Goal: Transaction & Acquisition: Purchase product/service

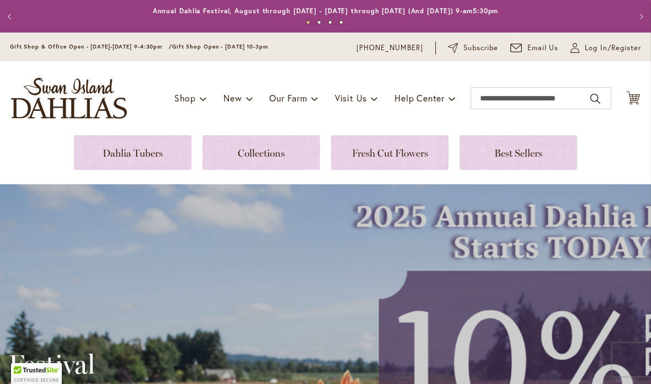
click at [164, 162] on link at bounding box center [132, 152] width 117 height 35
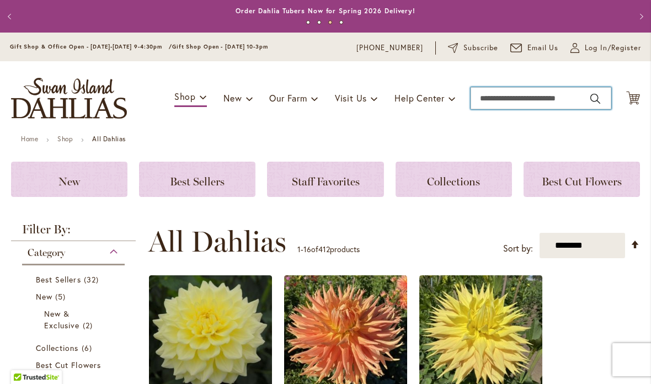
click at [512, 102] on input "Search" at bounding box center [540, 98] width 141 height 22
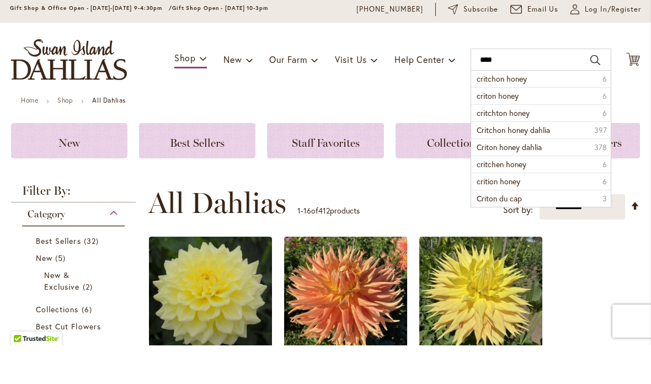
click at [505, 112] on span "critchon honey" at bounding box center [501, 117] width 50 height 10
type input "**********"
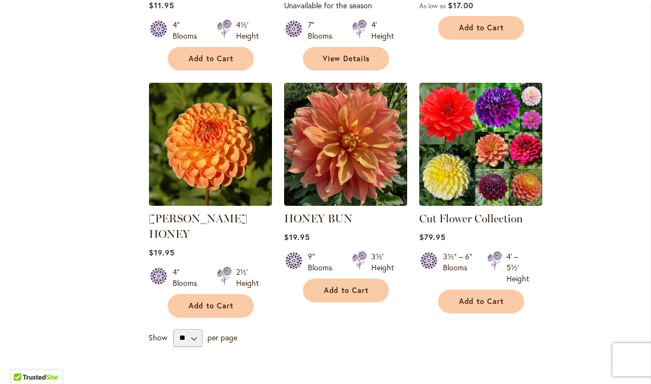
scroll to position [559, 0]
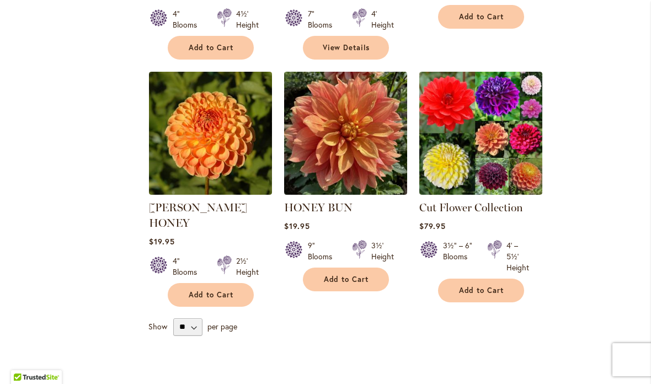
click at [248, 148] on img at bounding box center [210, 133] width 123 height 123
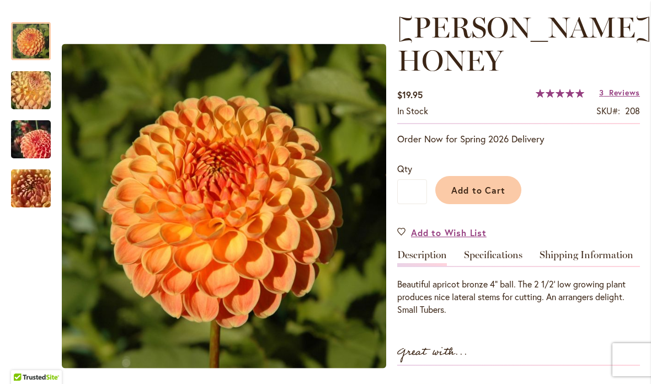
scroll to position [71, 0]
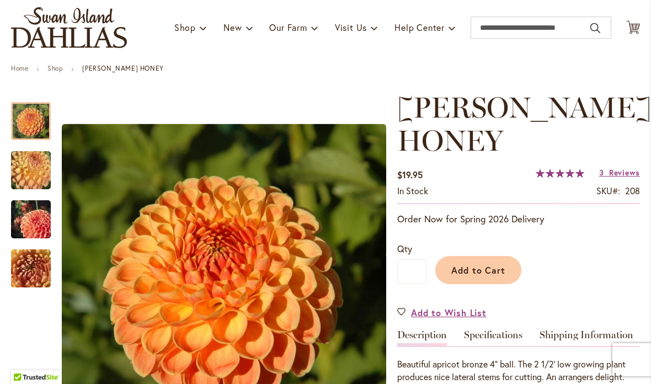
click at [638, 26] on icon at bounding box center [633, 26] width 14 height 13
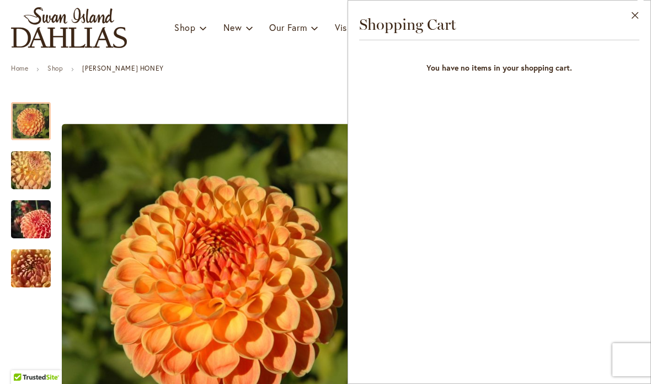
click at [637, 22] on button "Close" at bounding box center [635, 18] width 30 height 35
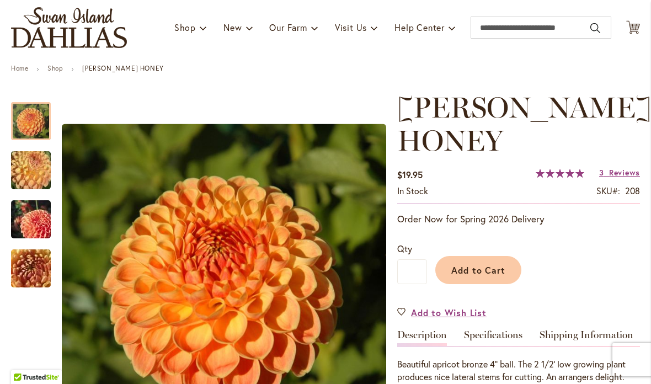
click at [490, 282] on button "Add to Cart" at bounding box center [478, 270] width 86 height 28
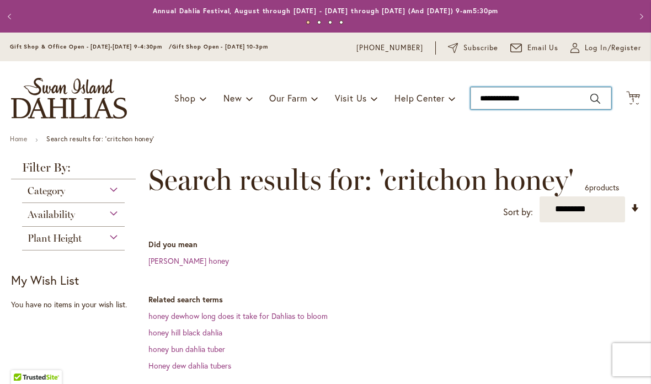
click at [508, 100] on input "**********" at bounding box center [540, 98] width 141 height 22
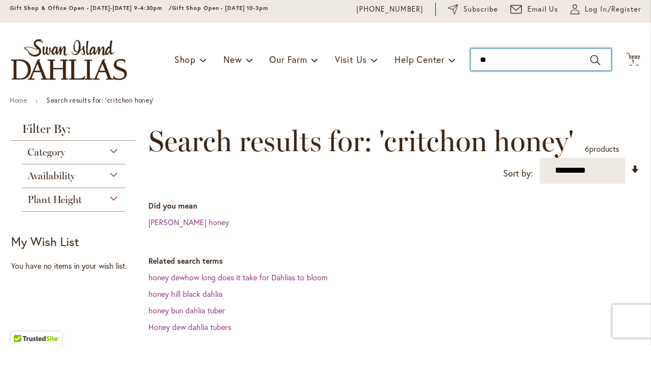
type input "*"
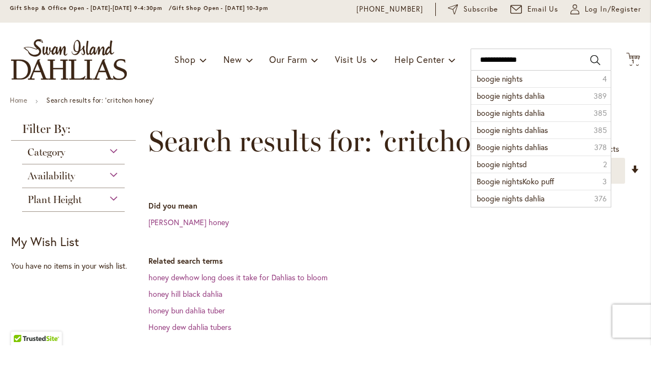
click at [516, 112] on span "boogie nights" at bounding box center [499, 117] width 46 height 10
type input "**********"
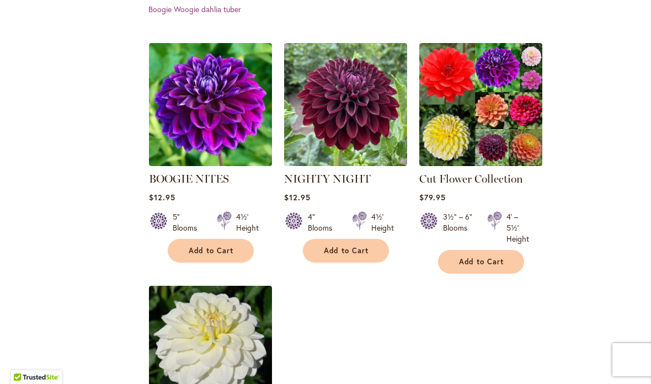
scroll to position [373, 0]
click at [228, 122] on img at bounding box center [210, 104] width 123 height 123
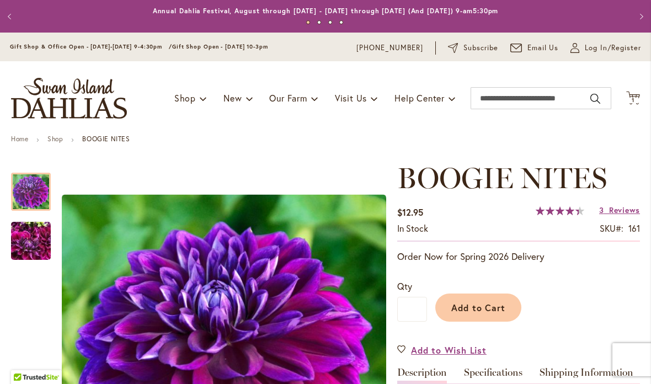
click at [487, 304] on span "Add to Cart" at bounding box center [478, 308] width 55 height 12
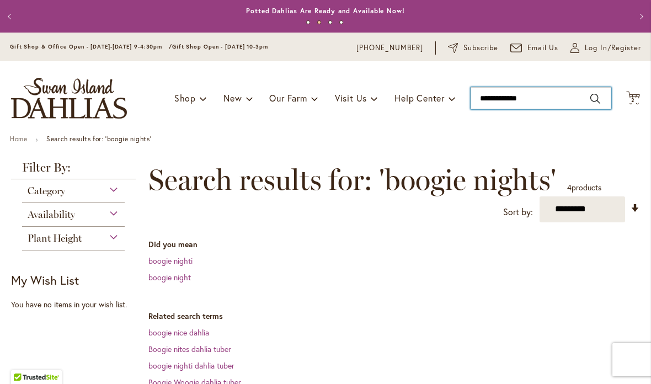
click at [515, 94] on input "**********" at bounding box center [540, 98] width 141 height 22
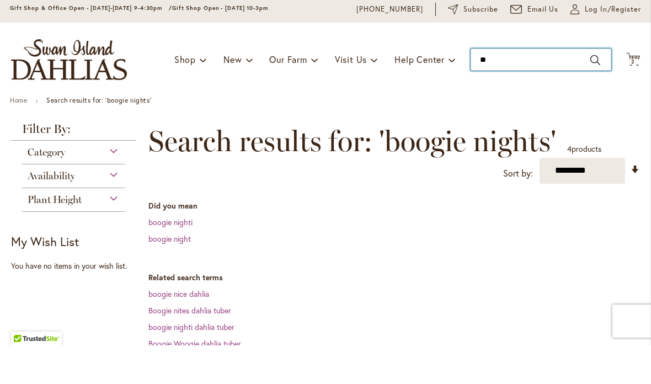
type input "*"
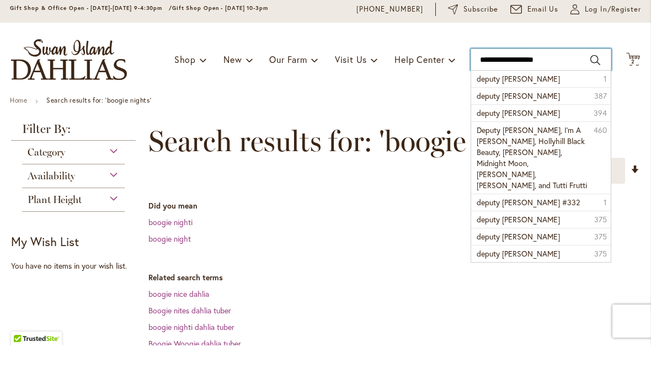
type input "**********"
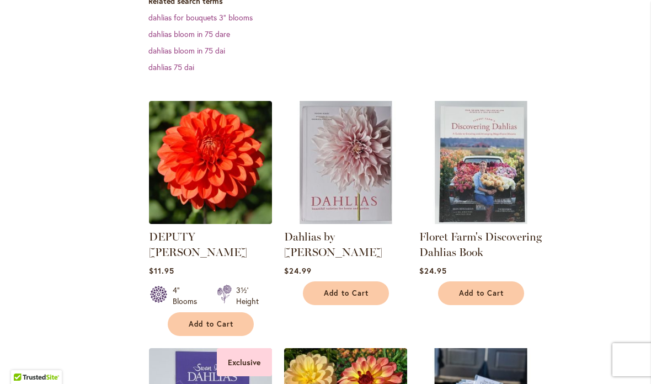
scroll to position [358, 0]
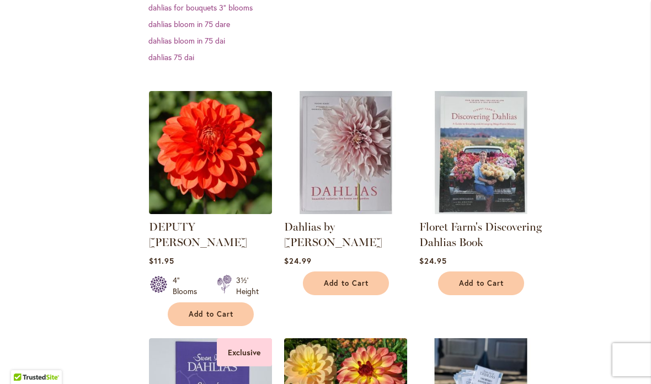
click at [230, 136] on img at bounding box center [210, 152] width 123 height 123
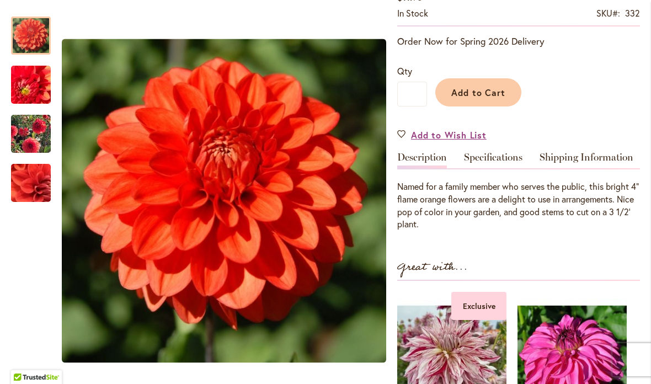
scroll to position [249, 0]
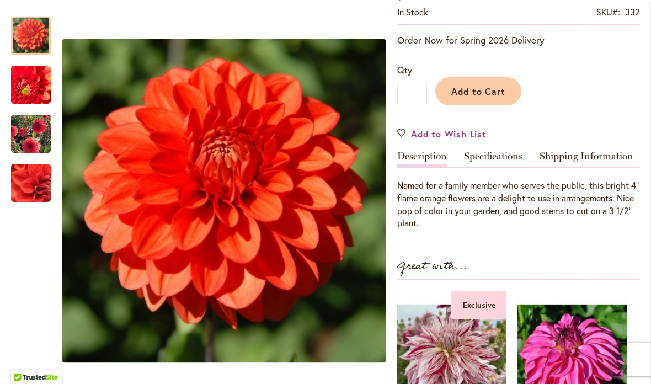
click at [479, 77] on button "Add to Cart" at bounding box center [478, 91] width 86 height 28
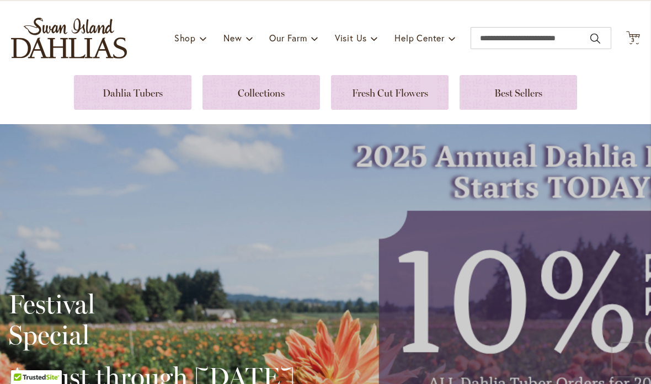
scroll to position [60, 0]
click at [168, 89] on link at bounding box center [132, 92] width 117 height 35
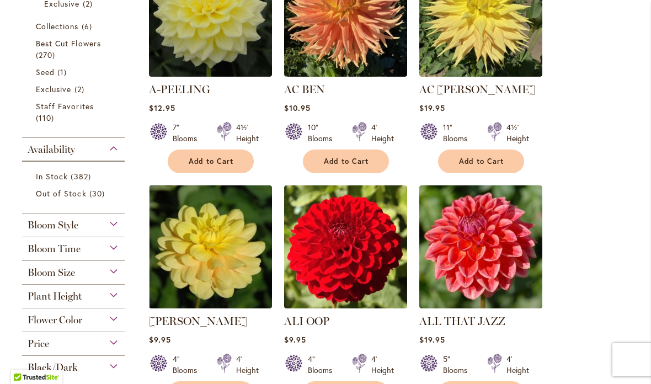
scroll to position [323, 0]
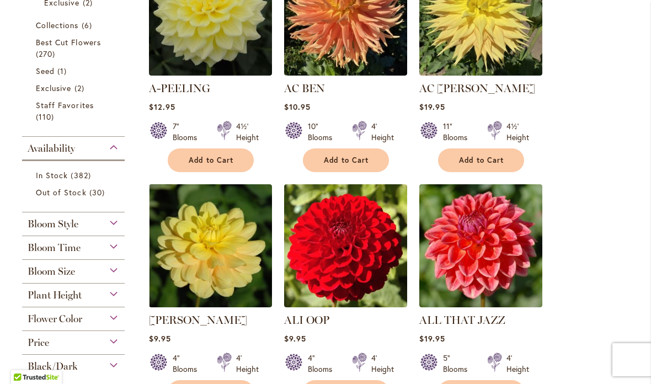
click at [89, 51] on link "Best Cut Flowers 270 items" at bounding box center [75, 47] width 78 height 23
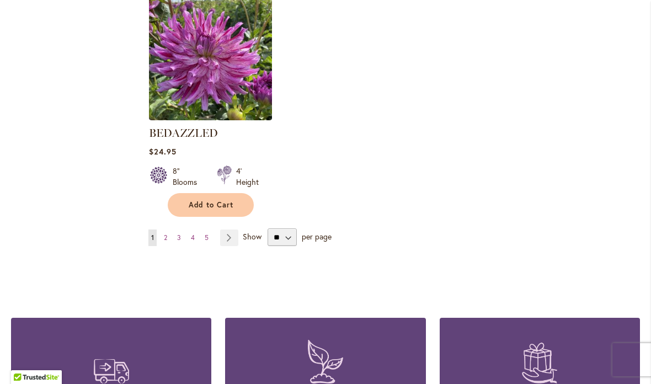
scroll to position [1431, 0]
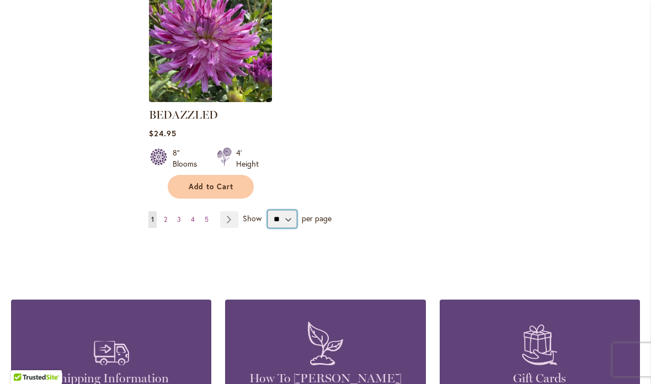
click at [290, 225] on select "** ** ** **" at bounding box center [281, 219] width 29 height 18
select select "**"
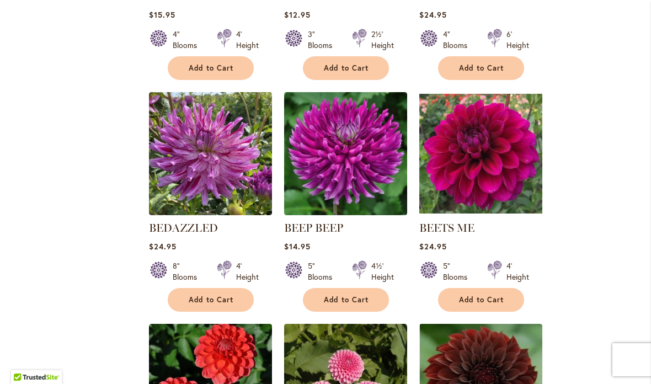
scroll to position [1306, 0]
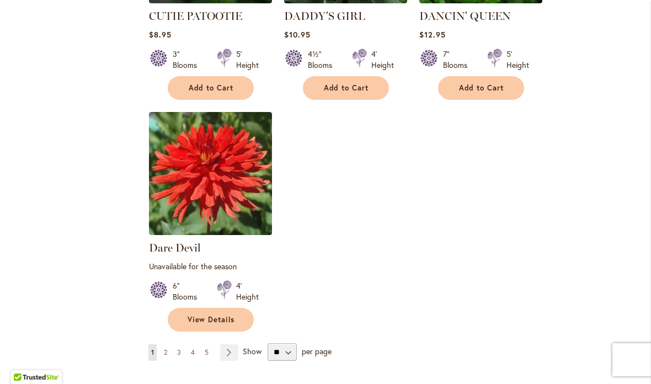
scroll to position [5108, 0]
click at [231, 344] on link "Page Next" at bounding box center [229, 352] width 18 height 17
click at [220, 344] on link "Page Next" at bounding box center [229, 352] width 18 height 17
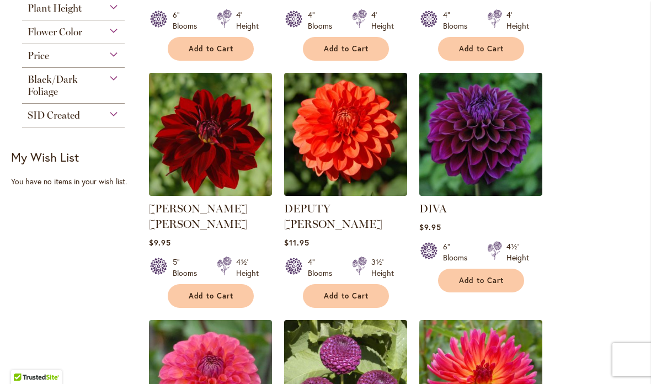
scroll to position [433, 0]
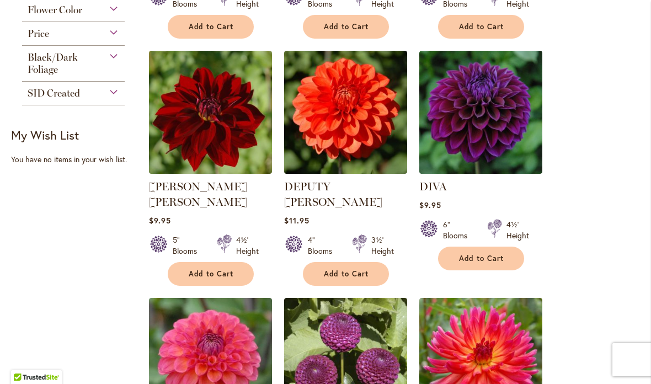
click at [485, 264] on button "Add to Cart" at bounding box center [481, 259] width 86 height 24
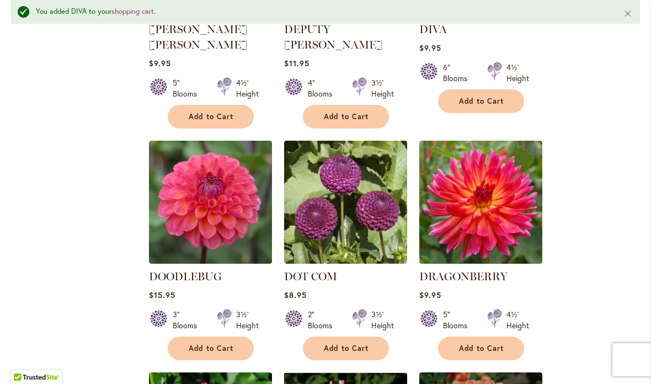
scroll to position [619, 0]
click at [469, 201] on img at bounding box center [480, 202] width 123 height 123
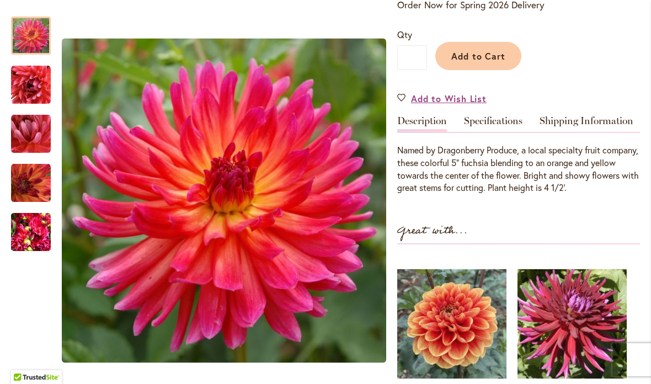
scroll to position [253, 0]
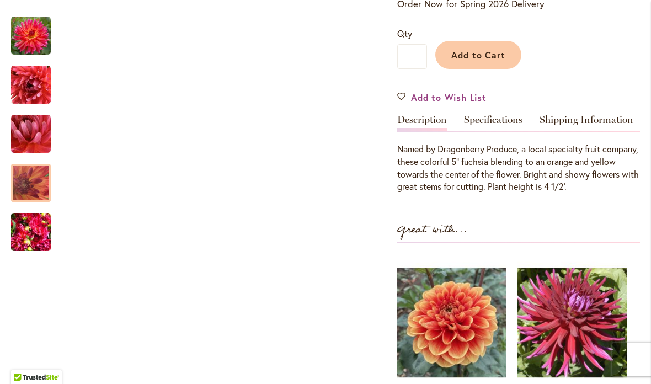
click at [33, 189] on img "DRAGONBERRY" at bounding box center [31, 183] width 40 height 40
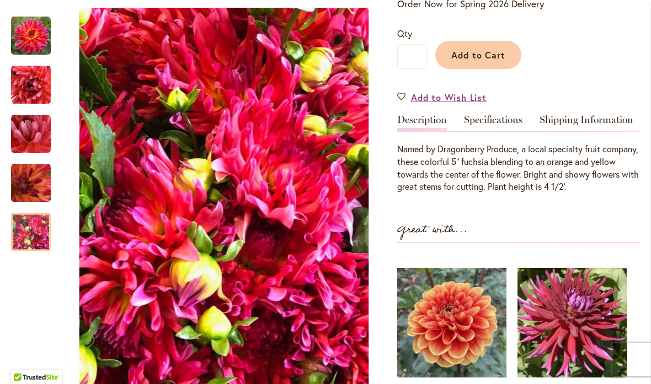
click at [39, 250] on img "DRAGONBERRY" at bounding box center [31, 232] width 40 height 53
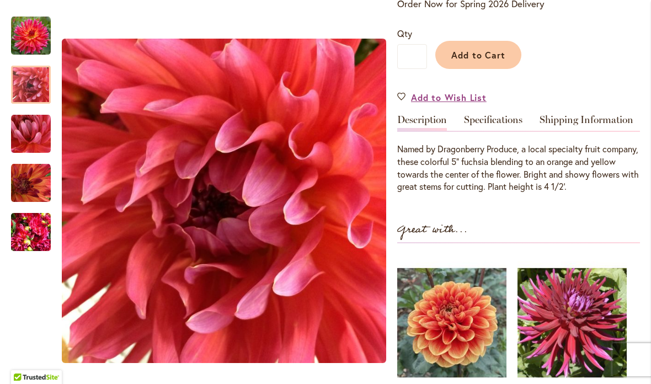
click at [32, 82] on img "DRAGONBERRY" at bounding box center [31, 85] width 40 height 40
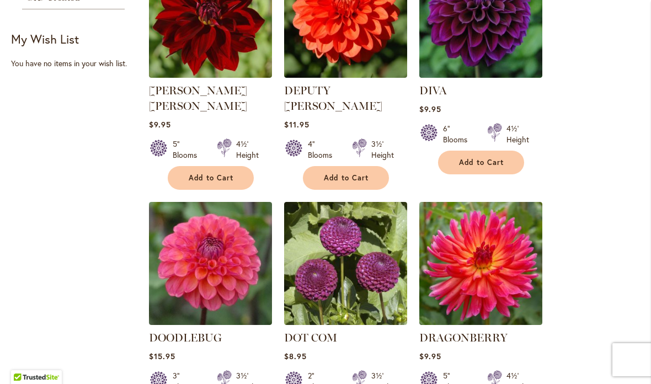
scroll to position [572, 0]
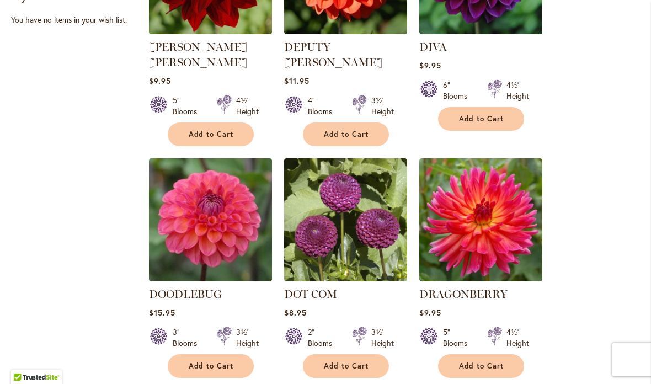
click at [494, 361] on span "Add to Cart" at bounding box center [481, 365] width 45 height 9
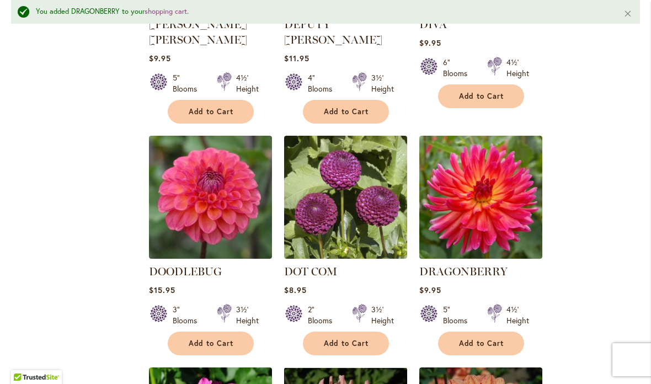
scroll to position [650, 0]
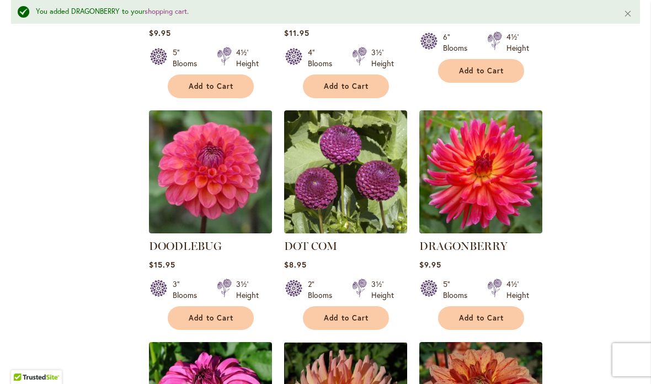
click at [229, 181] on img at bounding box center [210, 171] width 123 height 123
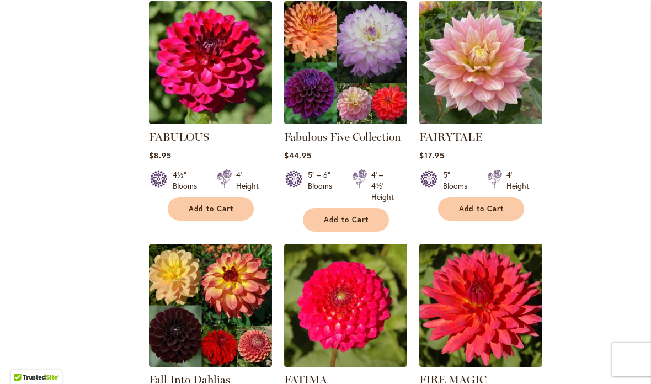
scroll to position [1440, 0]
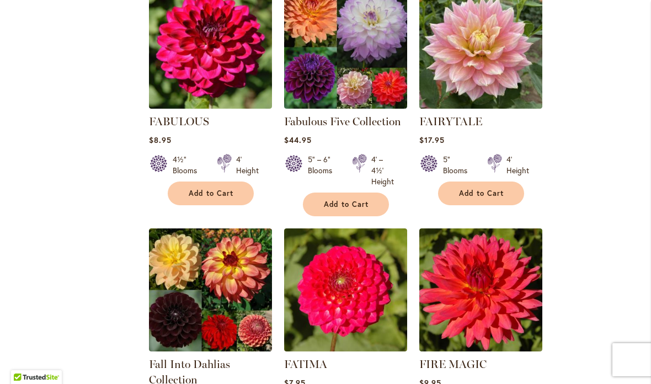
click at [243, 54] on img at bounding box center [210, 47] width 123 height 123
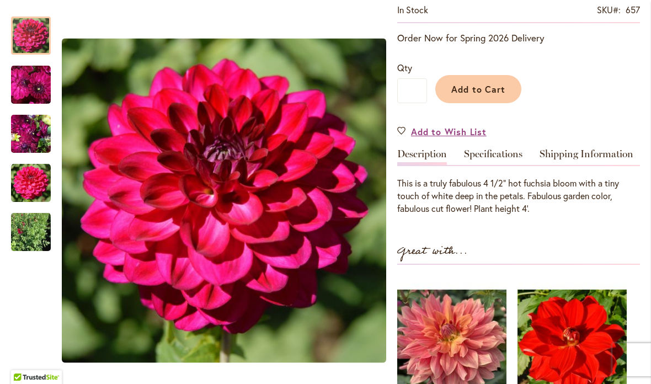
scroll to position [219, 0]
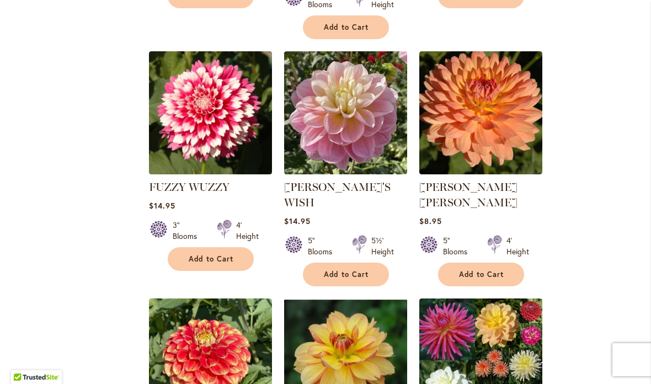
scroll to position [2370, 0]
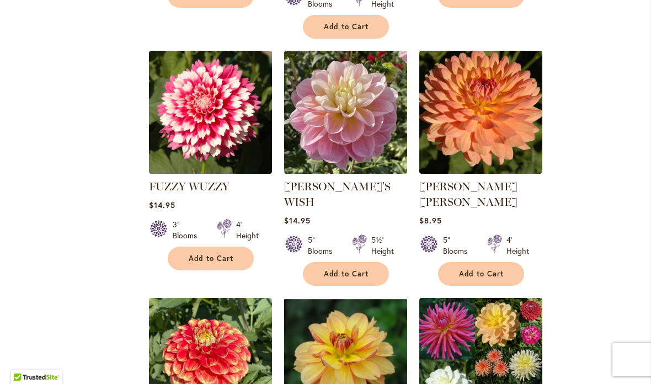
click at [245, 98] on img at bounding box center [210, 112] width 123 height 123
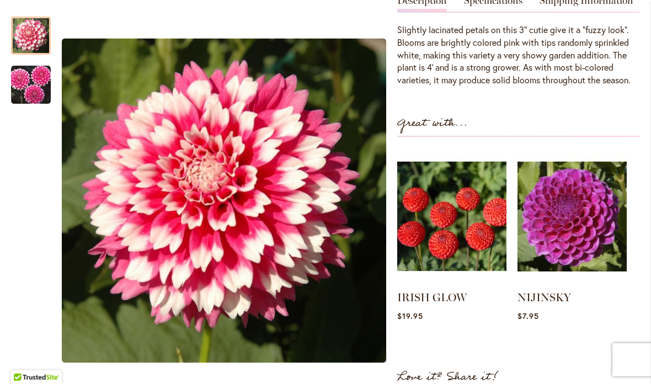
scroll to position [338, 0]
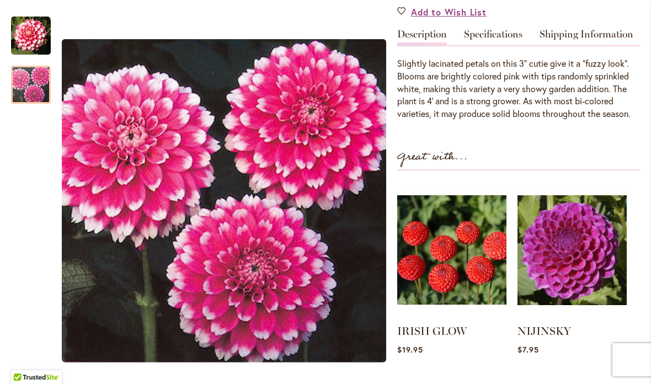
click at [35, 83] on img "FUZZY WUZZY" at bounding box center [31, 85] width 40 height 40
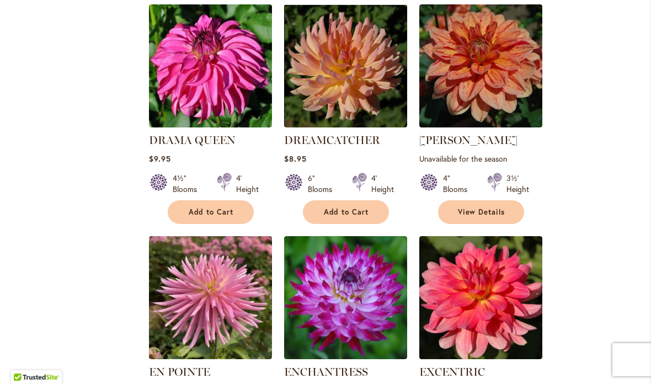
scroll to position [929, 0]
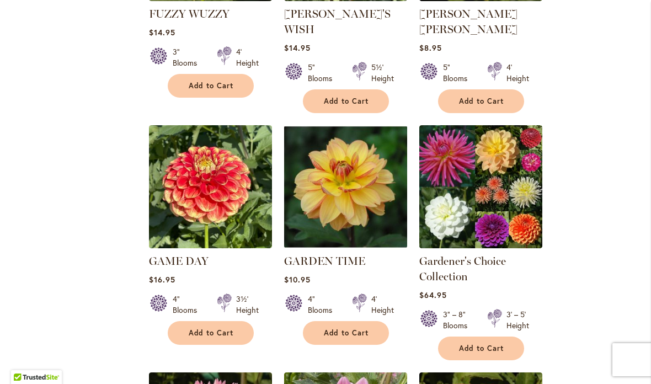
scroll to position [2544, 0]
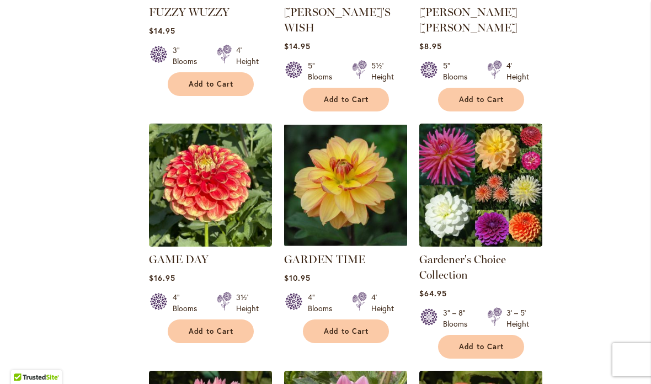
click at [375, 150] on img at bounding box center [345, 185] width 123 height 123
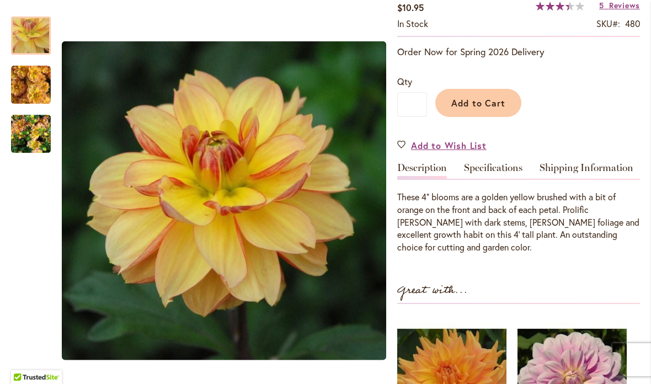
scroll to position [254, 0]
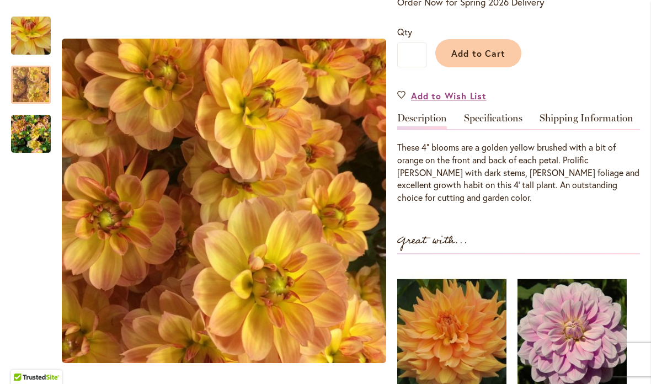
click at [50, 99] on img "GARDEN TIME" at bounding box center [31, 85] width 40 height 40
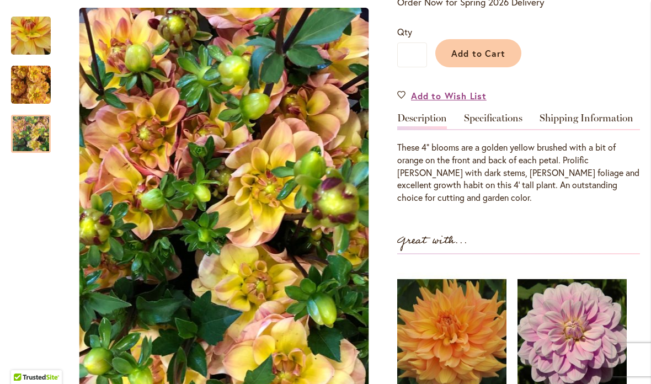
click at [37, 142] on img "GARDEN TIME" at bounding box center [31, 134] width 40 height 53
click at [487, 53] on span "Add to Cart" at bounding box center [478, 53] width 55 height 12
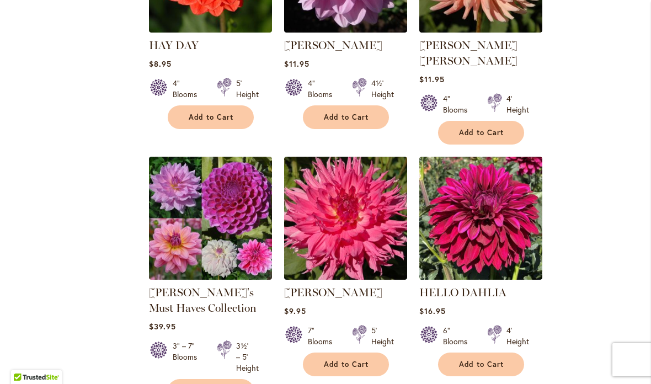
scroll to position [3962, 0]
click at [218, 157] on img at bounding box center [210, 218] width 123 height 123
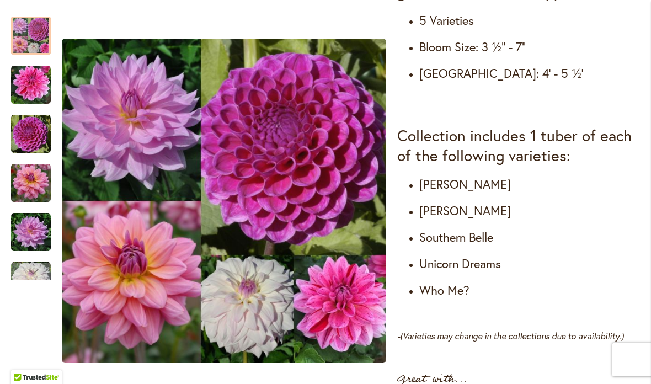
scroll to position [603, 0]
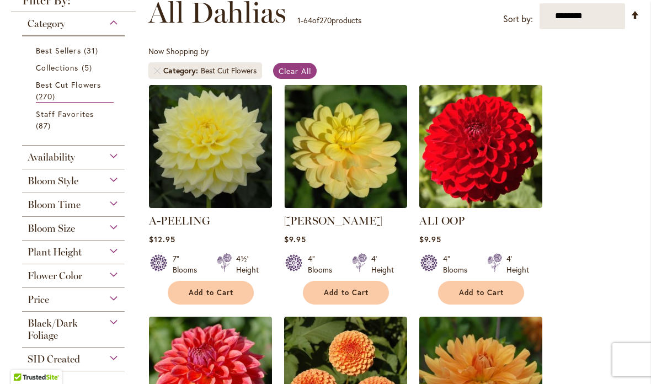
scroll to position [167, 0]
click at [64, 50] on span "Best Sellers" at bounding box center [58, 50] width 45 height 10
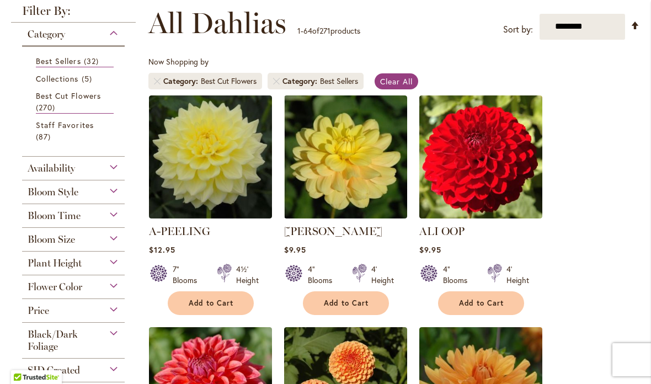
scroll to position [133, 0]
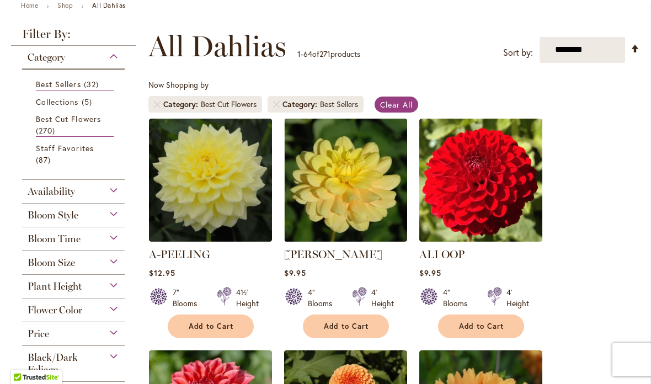
click at [90, 88] on span "32 items" at bounding box center [93, 84] width 18 height 12
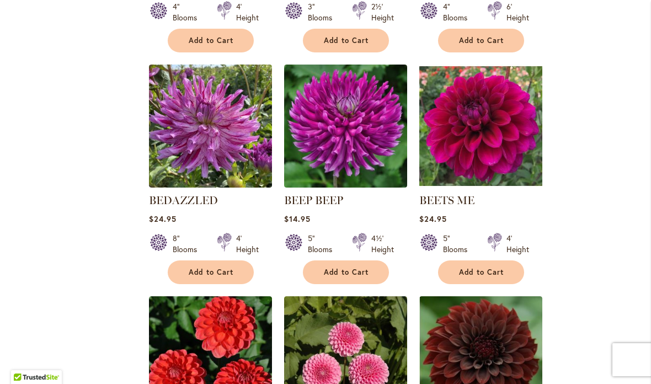
scroll to position [1328, 0]
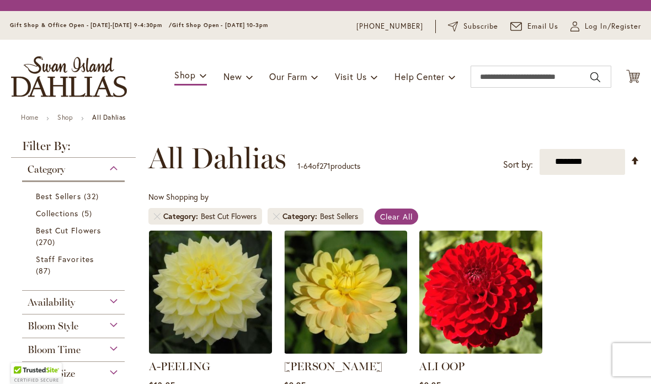
scroll to position [186, 0]
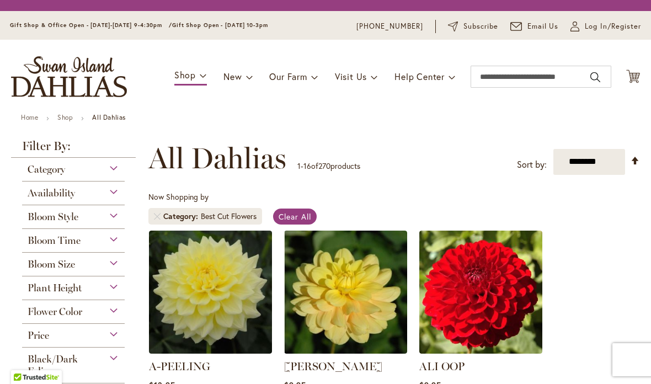
select select "**"
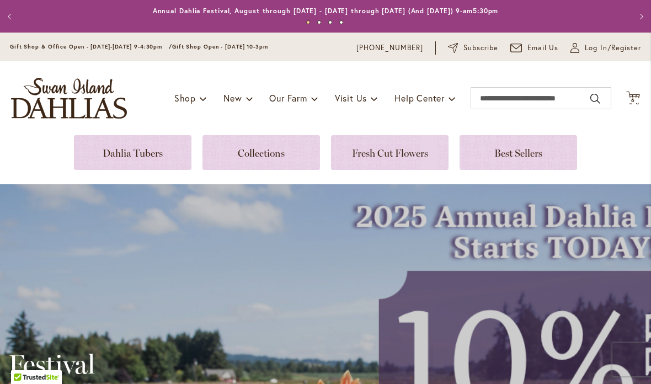
click at [168, 154] on link at bounding box center [132, 152] width 117 height 35
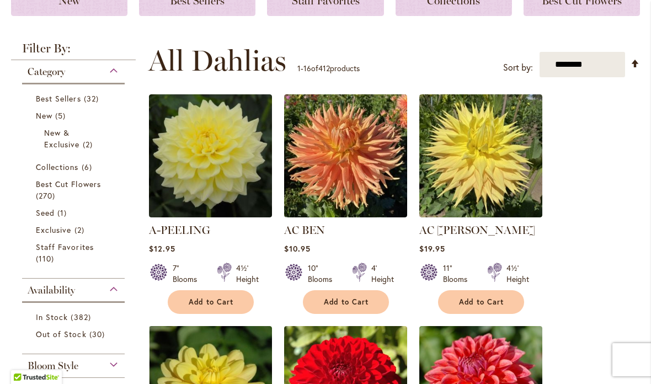
scroll to position [256, 0]
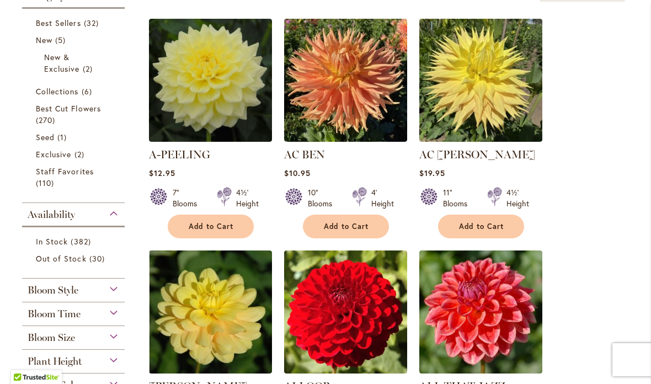
click at [88, 120] on link "Best Cut Flowers 270 items" at bounding box center [75, 114] width 78 height 23
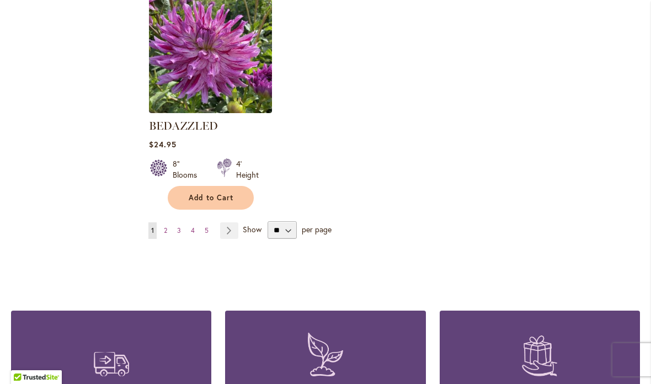
scroll to position [1422, 0]
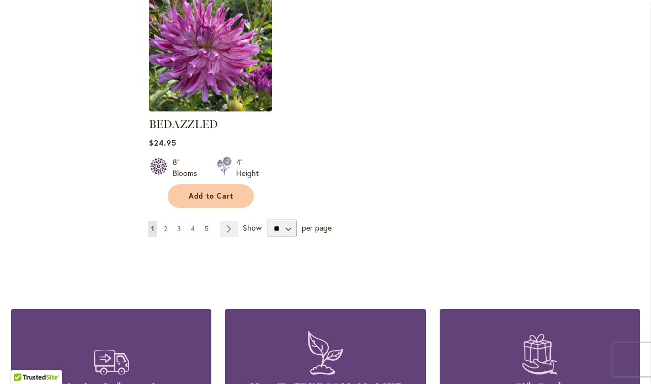
click at [232, 233] on link "Page Next" at bounding box center [229, 229] width 18 height 17
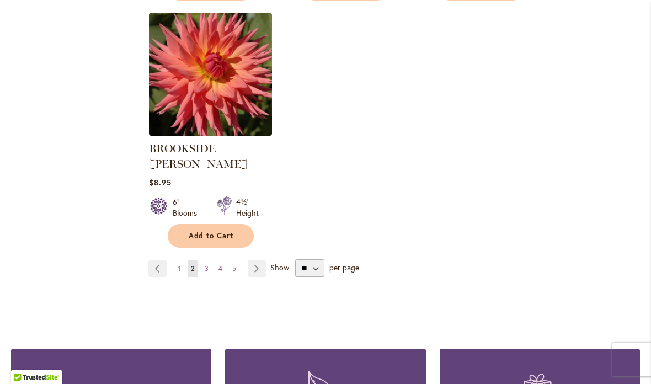
scroll to position [1421, 0]
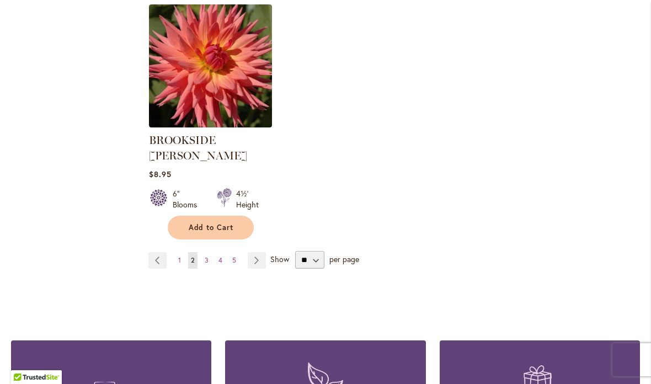
click at [262, 252] on link "Page Next" at bounding box center [257, 260] width 18 height 17
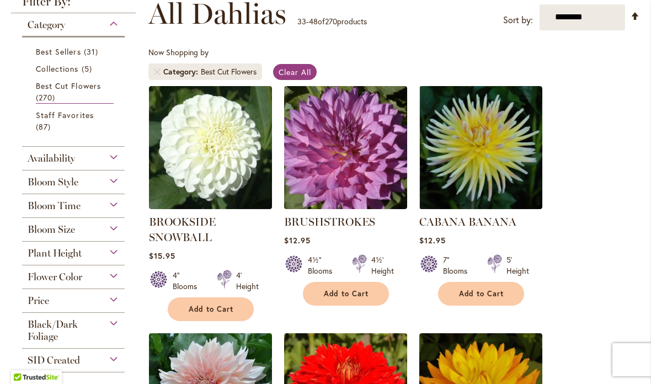
scroll to position [194, 0]
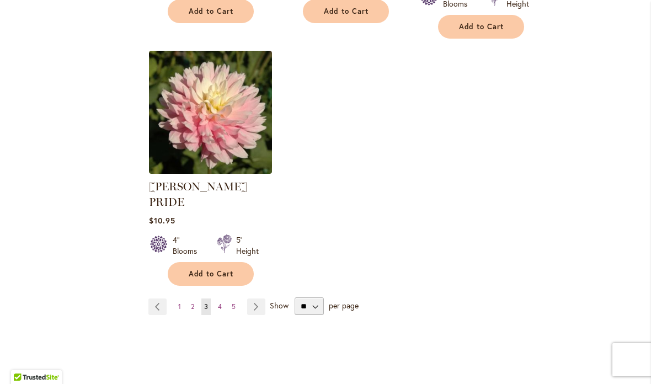
scroll to position [1437, 0]
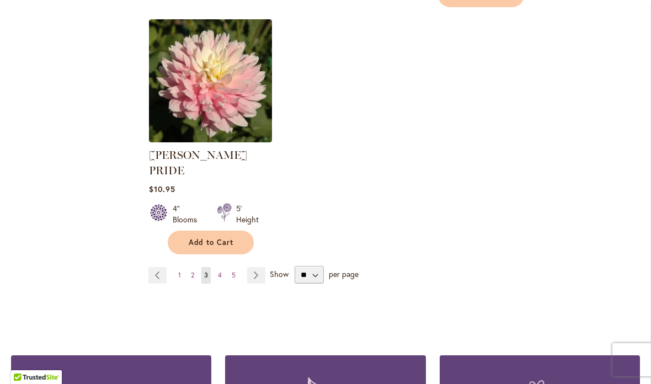
click at [255, 267] on link "Page Next" at bounding box center [256, 275] width 18 height 17
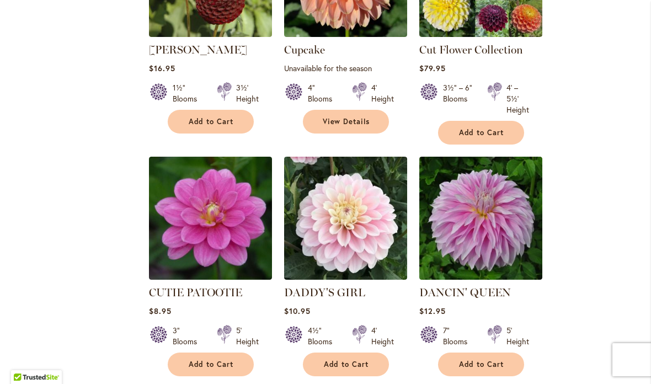
scroll to position [1073, 0]
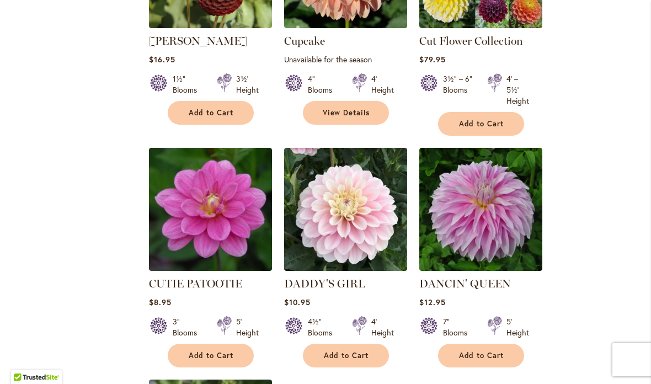
click at [356, 344] on button "Add to Cart" at bounding box center [346, 356] width 86 height 24
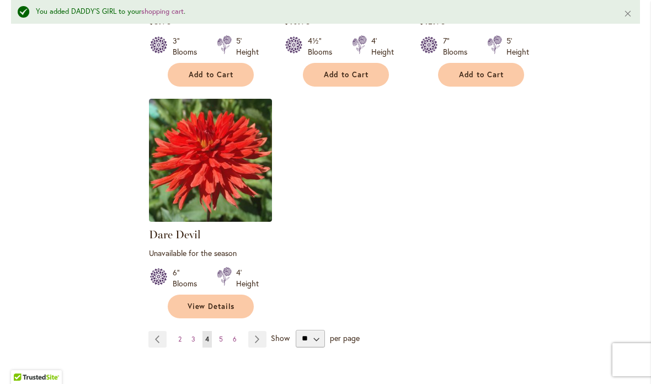
scroll to position [1398, 0]
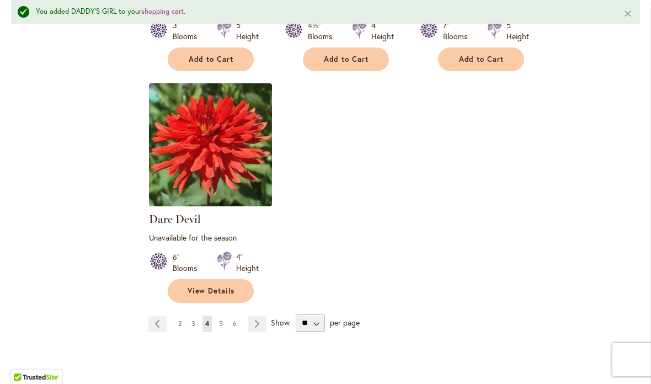
click at [260, 315] on link "Page Next" at bounding box center [257, 323] width 18 height 17
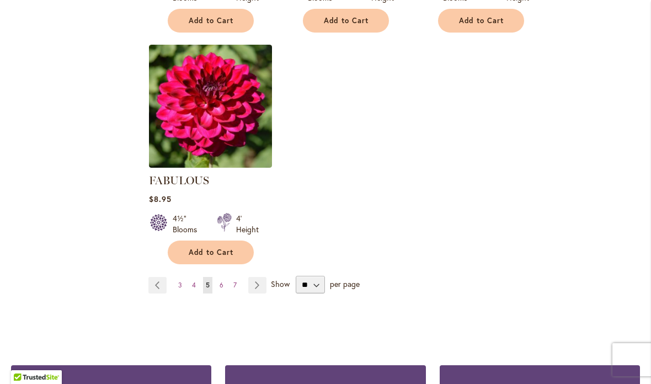
scroll to position [1382, 0]
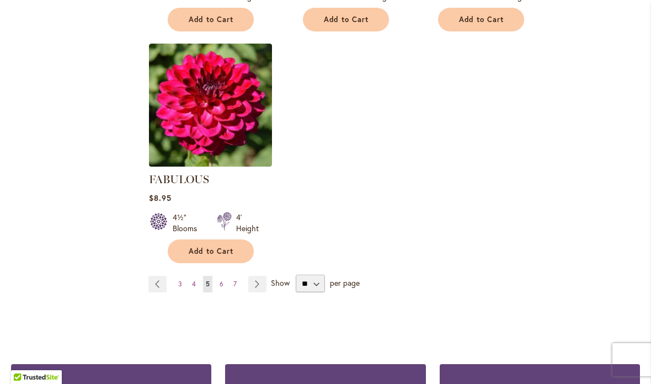
click at [260, 276] on link "Page Next" at bounding box center [257, 284] width 18 height 17
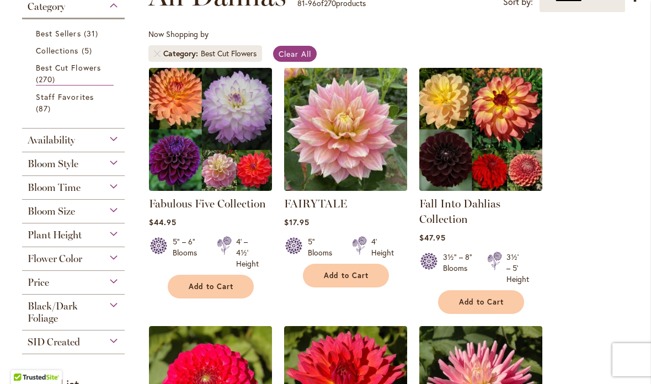
scroll to position [193, 0]
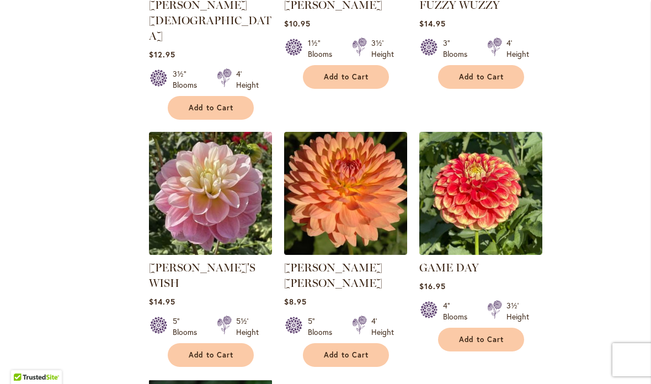
scroll to position [1104, 0]
click at [232, 178] on img at bounding box center [210, 193] width 123 height 123
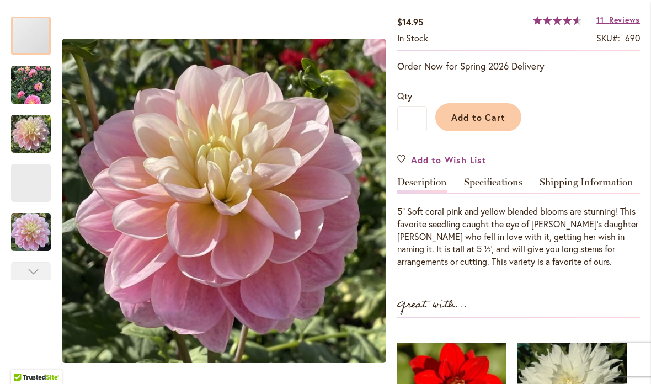
scroll to position [255, 0]
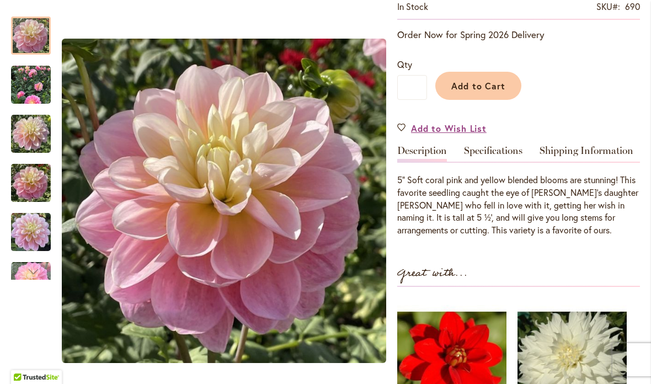
click at [34, 191] on img "GABBIE'S WISH" at bounding box center [31, 183] width 40 height 53
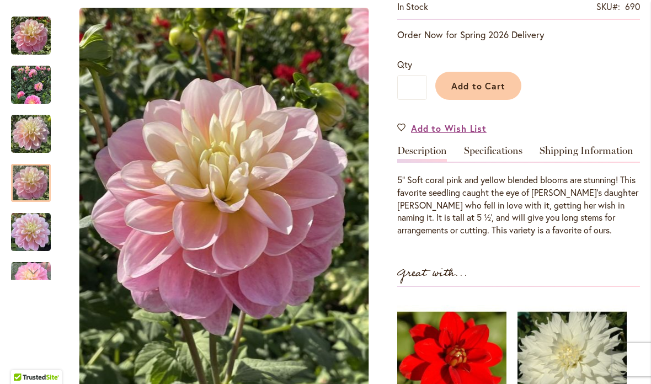
click at [43, 266] on div "Next" at bounding box center [31, 271] width 40 height 17
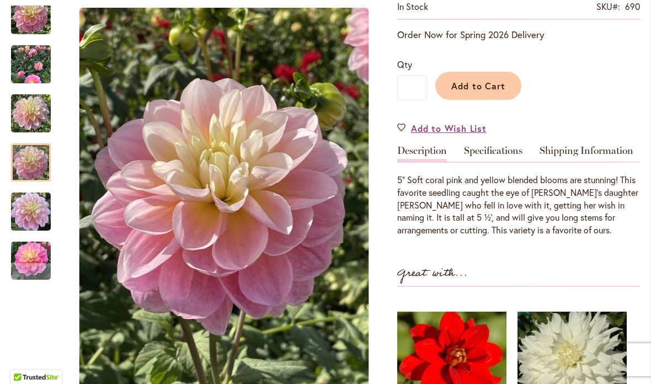
click at [35, 262] on img "Gabbie's Wish" at bounding box center [31, 261] width 40 height 40
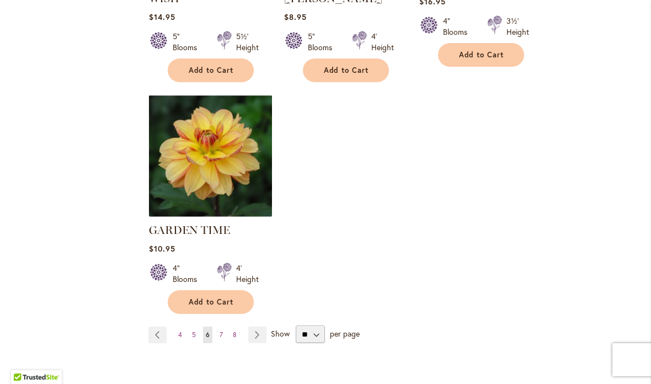
scroll to position [1394, 0]
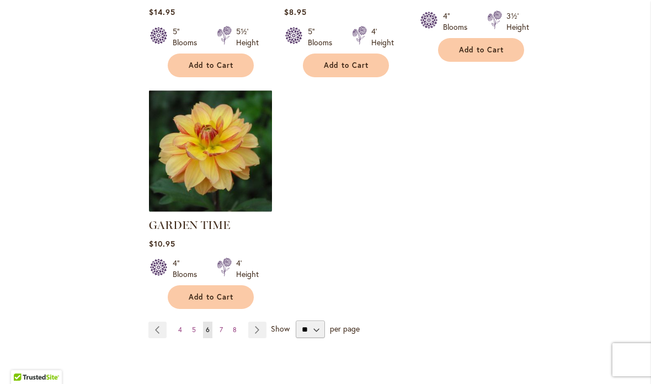
click at [224, 322] on link "Page 7" at bounding box center [221, 330] width 9 height 17
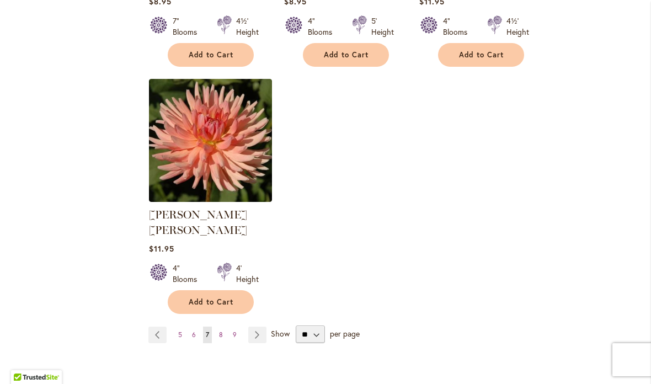
scroll to position [1364, 0]
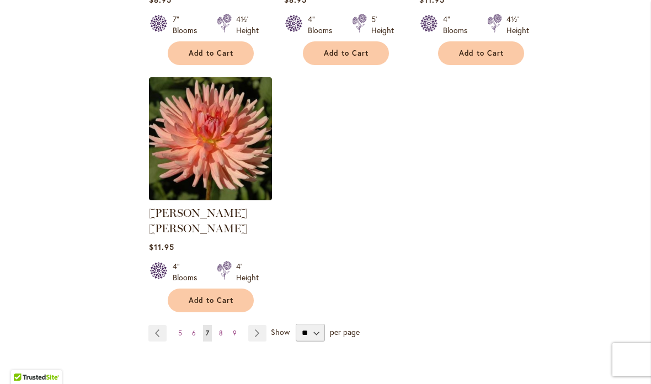
click at [224, 325] on link "Page 8" at bounding box center [220, 333] width 9 height 17
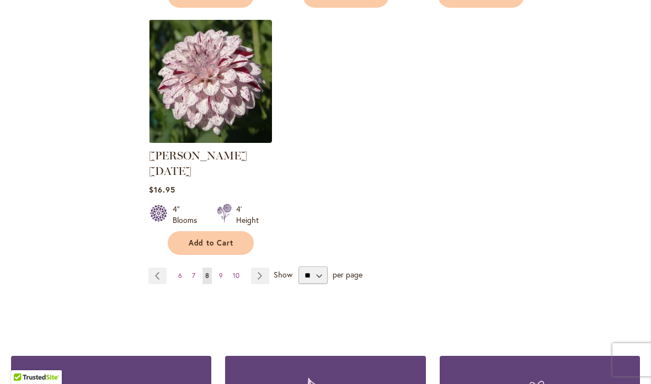
scroll to position [1434, 0]
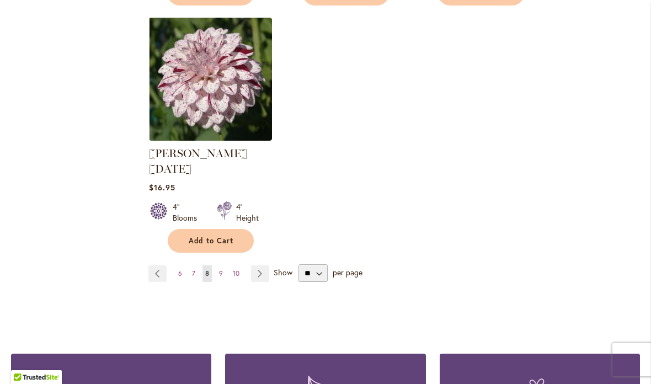
click at [224, 265] on link "Page 9" at bounding box center [220, 273] width 9 height 17
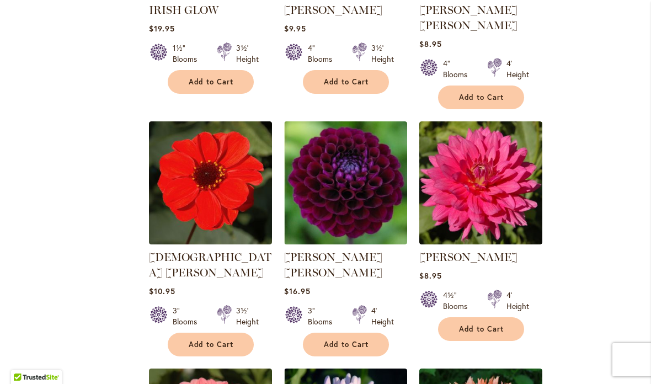
scroll to position [841, 0]
click at [503, 197] on img at bounding box center [480, 182] width 123 height 123
click at [519, 196] on img at bounding box center [480, 182] width 123 height 123
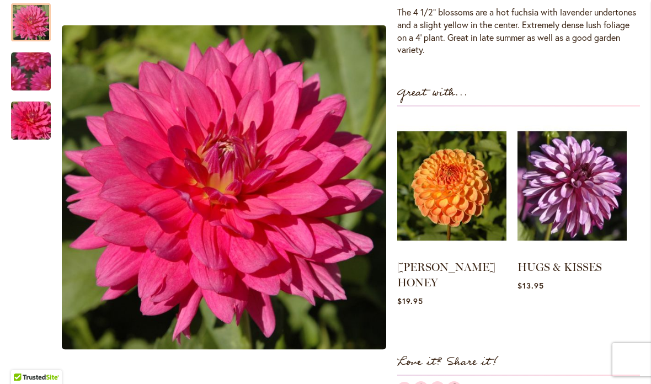
scroll to position [440, 0]
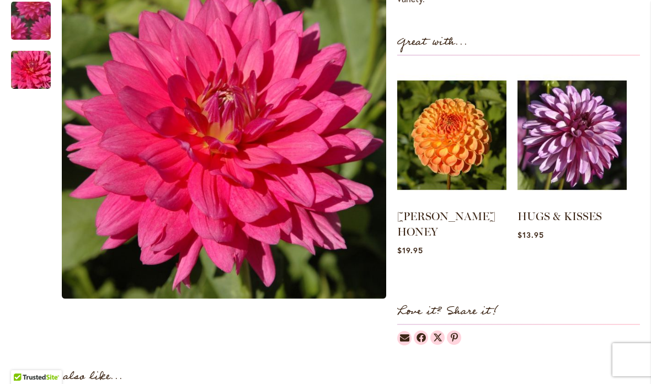
click at [601, 158] on img at bounding box center [571, 135] width 109 height 137
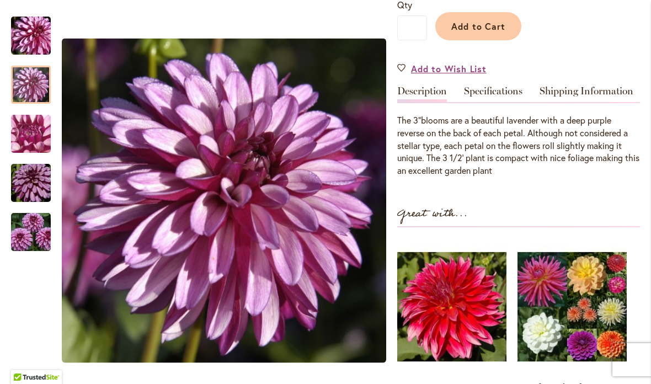
scroll to position [282, 0]
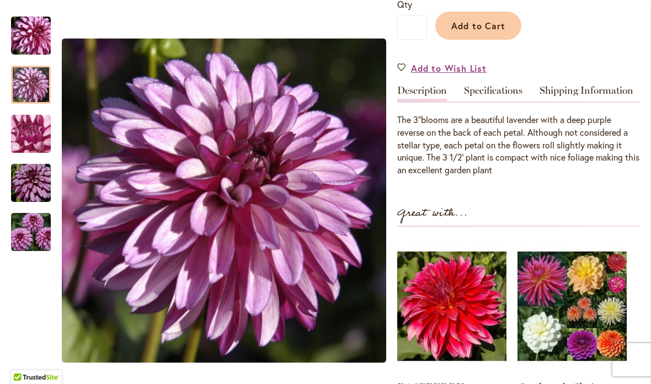
click at [597, 231] on div "Great with... RASPBERRY PUNCH Rating: 87% 3 Reviews $10.95 $64.95" at bounding box center [518, 325] width 243 height 242
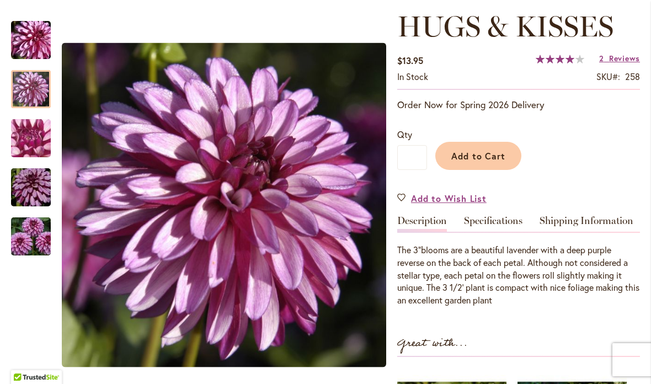
scroll to position [136, 0]
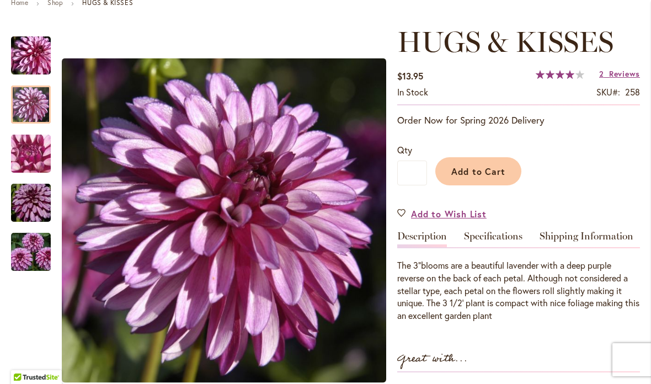
click at [495, 178] on button "Add to Cart" at bounding box center [478, 171] width 86 height 28
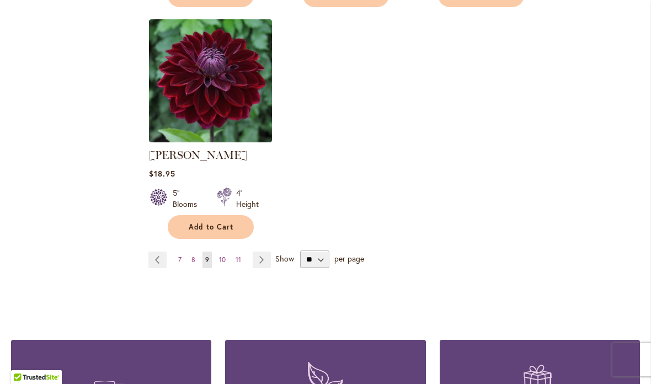
scroll to position [1437, 0]
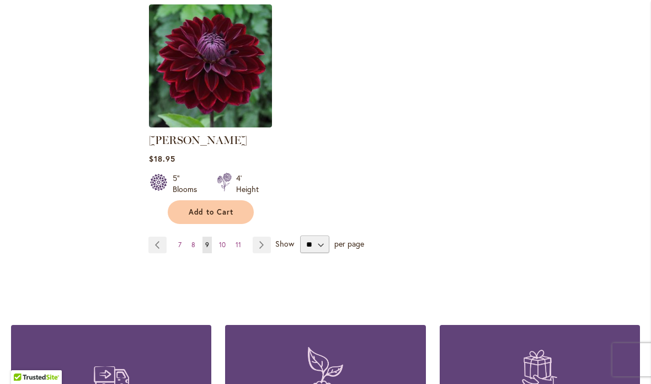
click at [228, 237] on link "Page 10" at bounding box center [222, 245] width 12 height 17
click at [265, 237] on link "Page Next" at bounding box center [262, 245] width 18 height 17
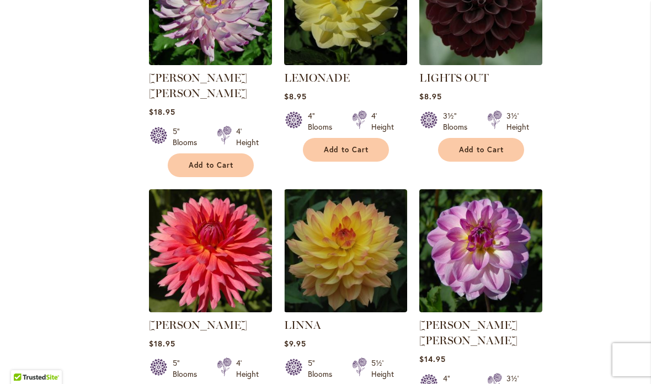
scroll to position [1015, 0]
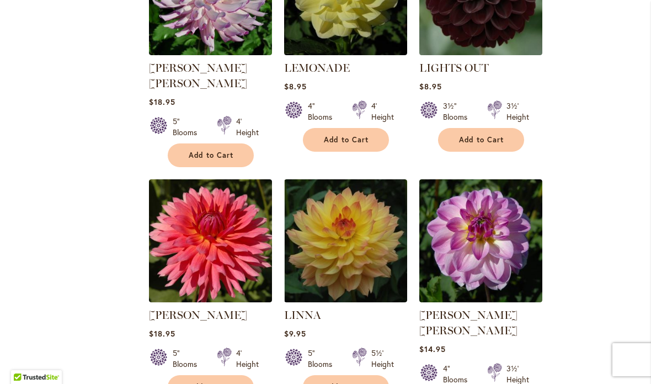
click at [244, 219] on img at bounding box center [210, 240] width 123 height 123
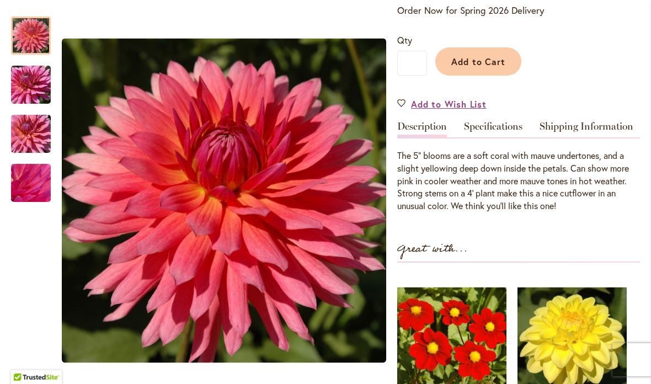
scroll to position [247, 0]
click at [496, 124] on link "Specifications" at bounding box center [493, 129] width 58 height 16
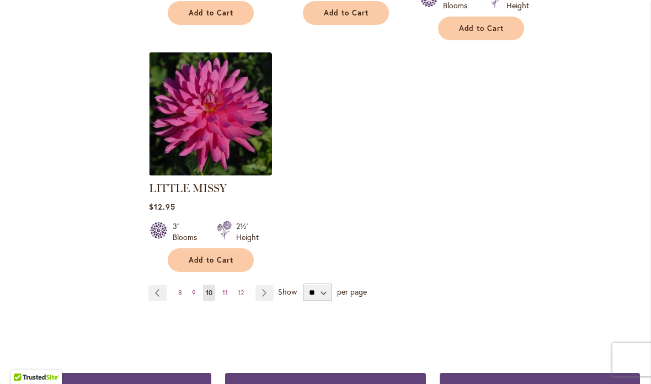
scroll to position [1399, 0]
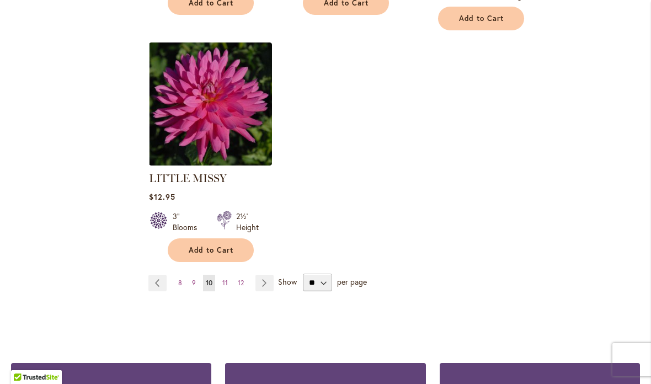
click at [266, 275] on link "Page Next" at bounding box center [264, 283] width 18 height 17
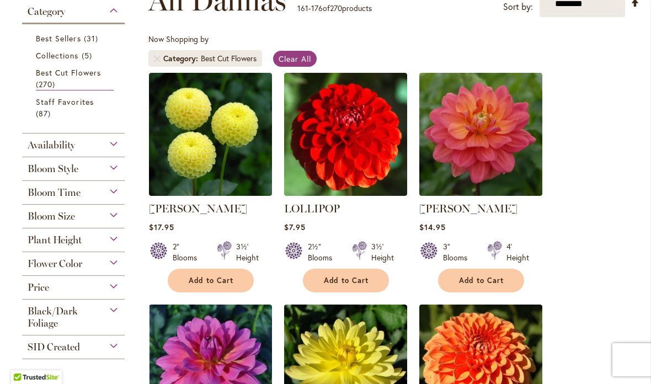
scroll to position [180, 0]
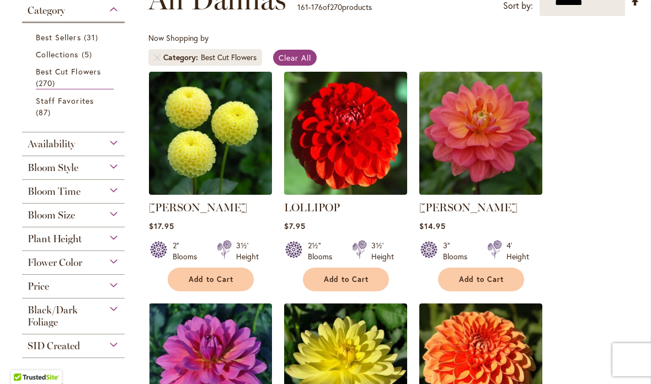
click at [496, 152] on img at bounding box center [480, 133] width 123 height 123
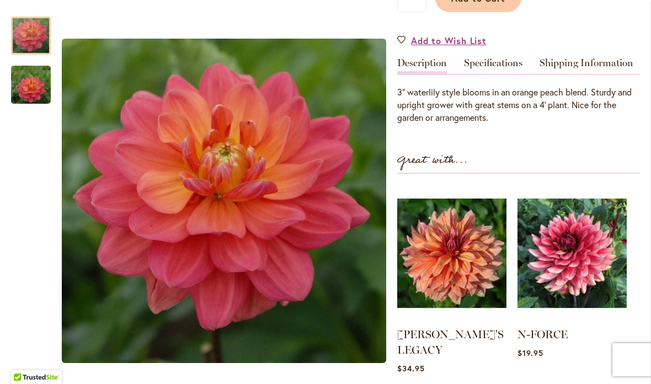
scroll to position [309, 0]
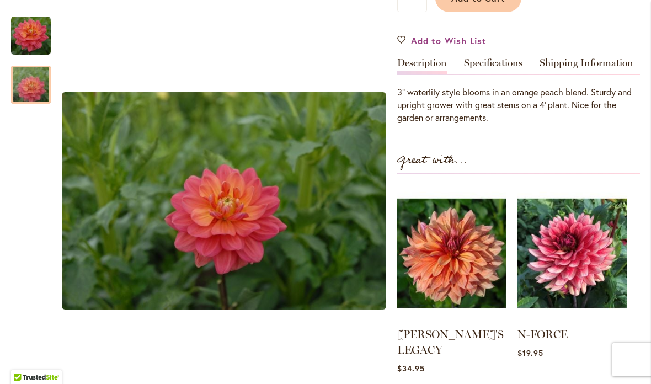
click at [50, 98] on img "LORA ASHLEY" at bounding box center [30, 84] width 79 height 53
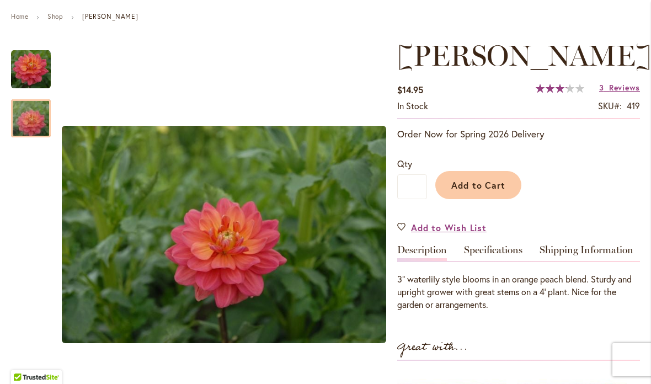
scroll to position [122, 0]
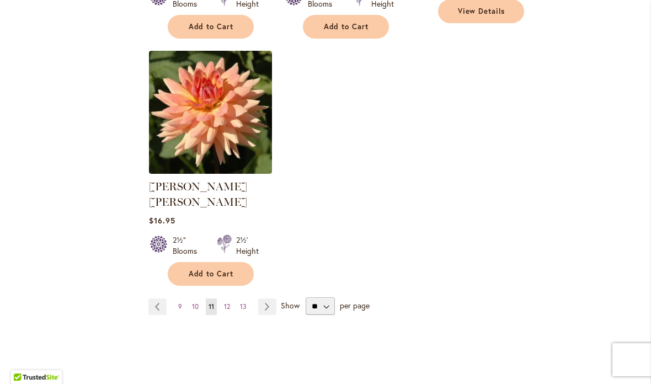
scroll to position [1391, 0]
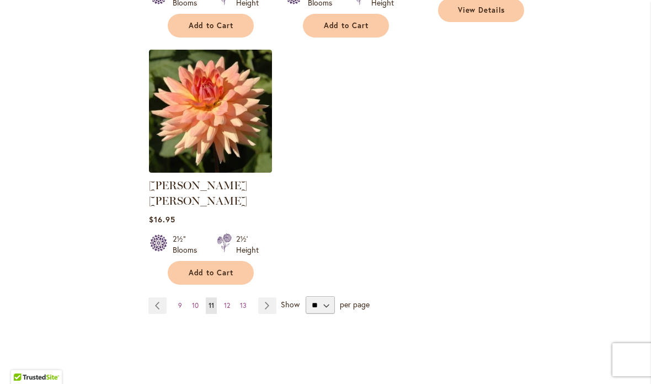
click at [227, 297] on link "Page 12" at bounding box center [227, 305] width 12 height 17
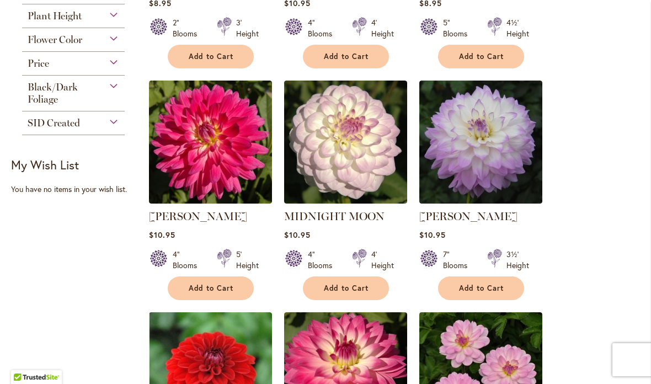
scroll to position [411, 0]
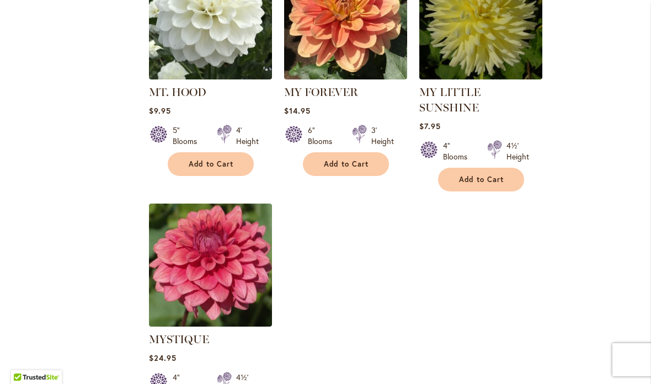
scroll to position [1286, 0]
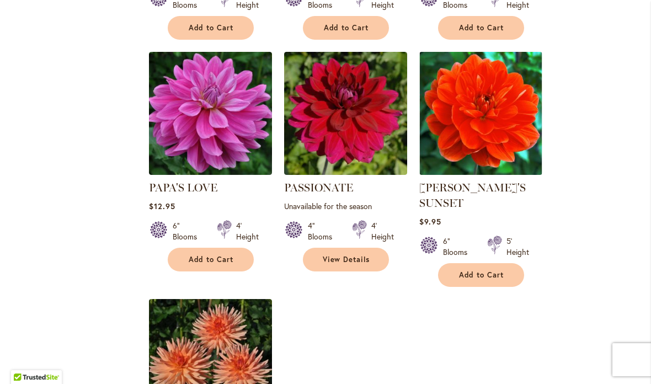
scroll to position [1127, 0]
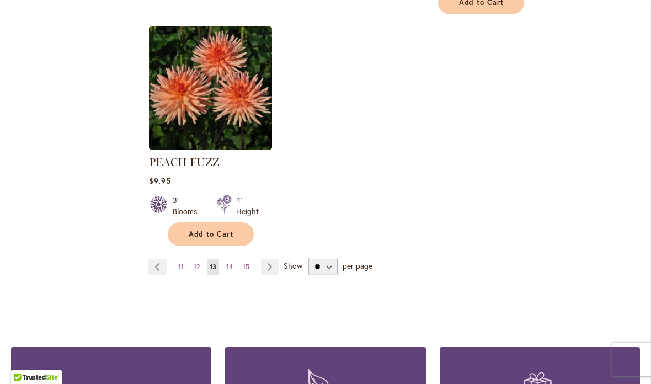
scroll to position [1400, 0]
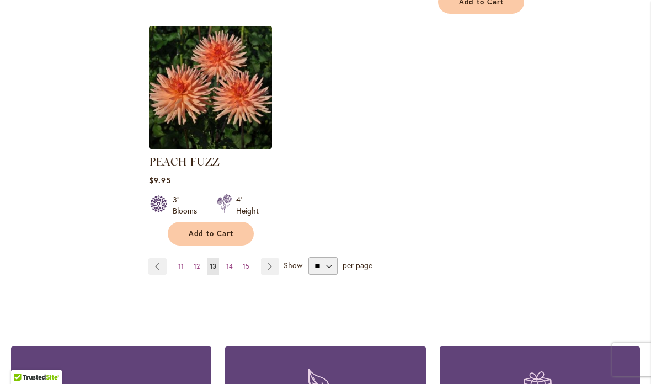
click at [227, 273] on link "Page 14" at bounding box center [229, 266] width 12 height 17
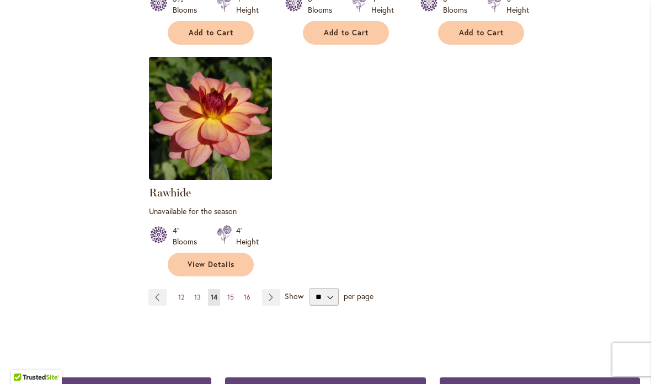
scroll to position [1421, 0]
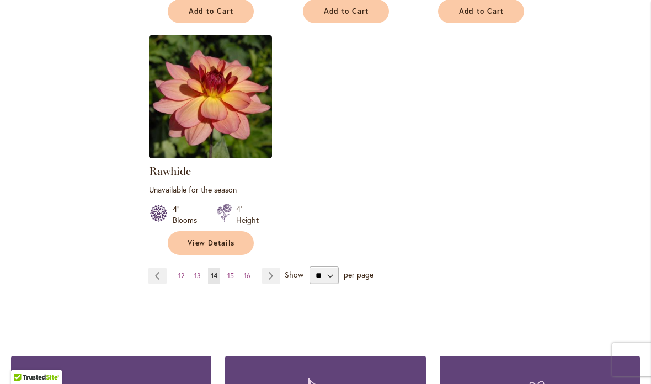
click at [234, 267] on link "Page 15" at bounding box center [230, 275] width 12 height 17
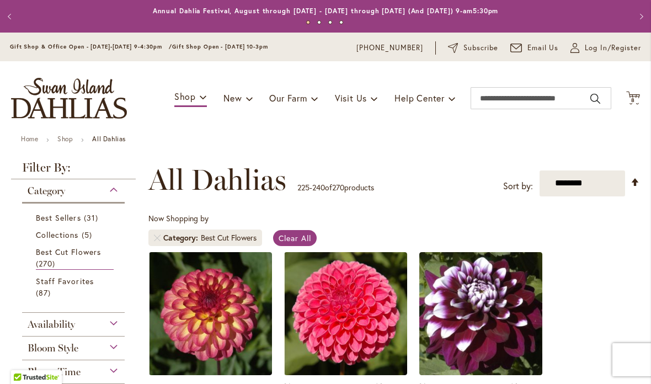
click at [627, 114] on div "Toggle Nav Shop Dahlia Tubers Collections Fresh Cut Dahlias Gardening Supplies …" at bounding box center [325, 98] width 651 height 74
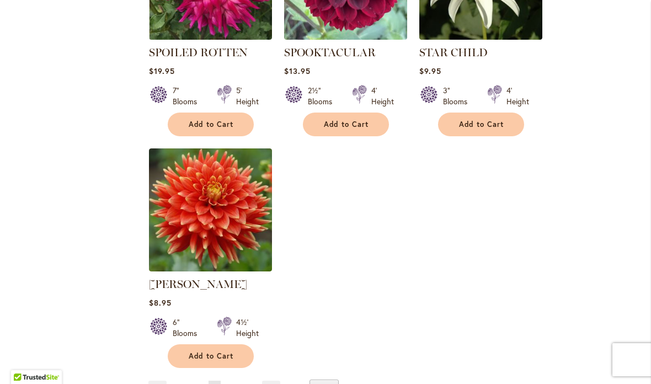
scroll to position [1341, 0]
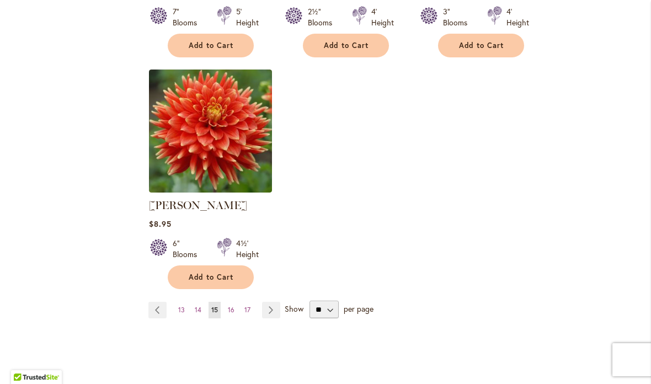
click at [230, 313] on span "16" at bounding box center [231, 310] width 7 height 8
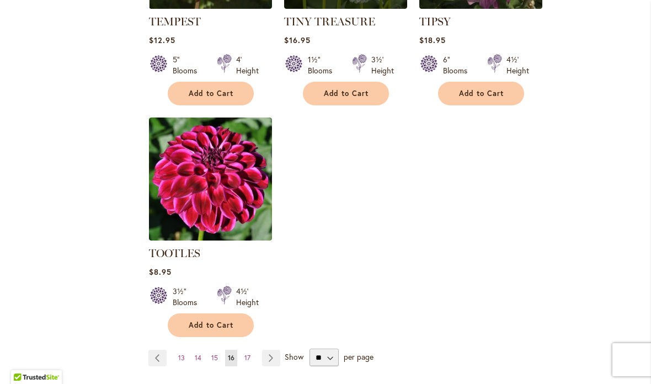
scroll to position [1338, 0]
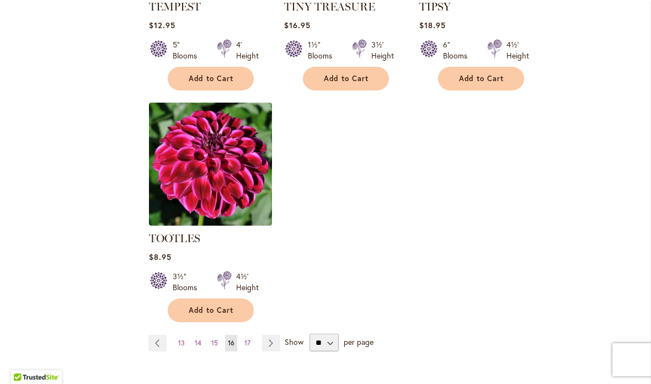
click at [276, 335] on link "Page Next" at bounding box center [271, 343] width 18 height 17
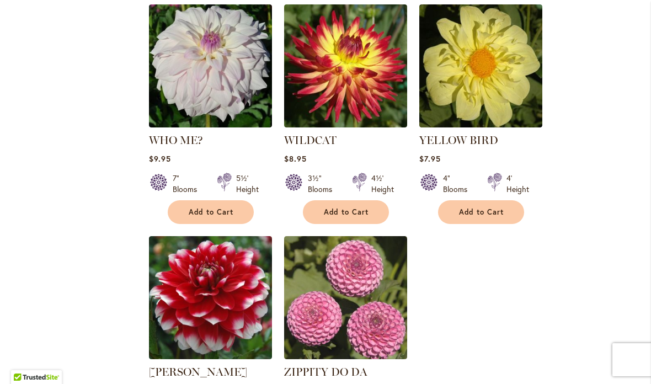
scroll to position [944, 0]
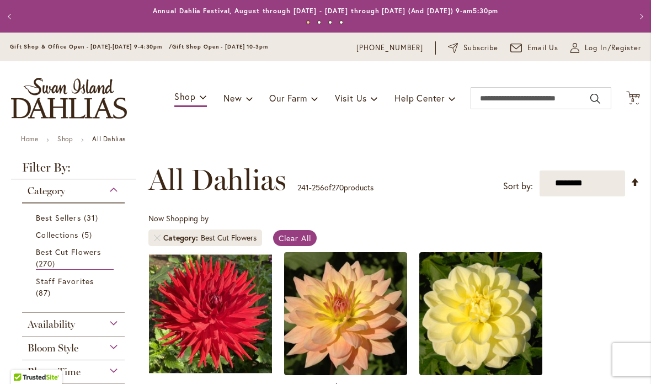
click at [74, 222] on span "Best Sellers" at bounding box center [58, 217] width 45 height 10
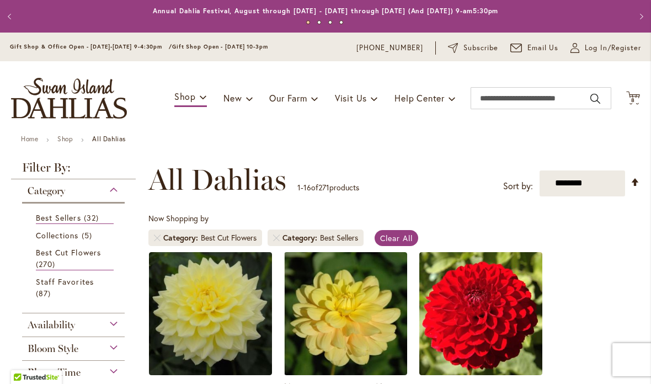
click at [81, 281] on span "Staff Favorites" at bounding box center [65, 281] width 58 height 10
